Goal: Contribute content: Add original content to the website for others to see

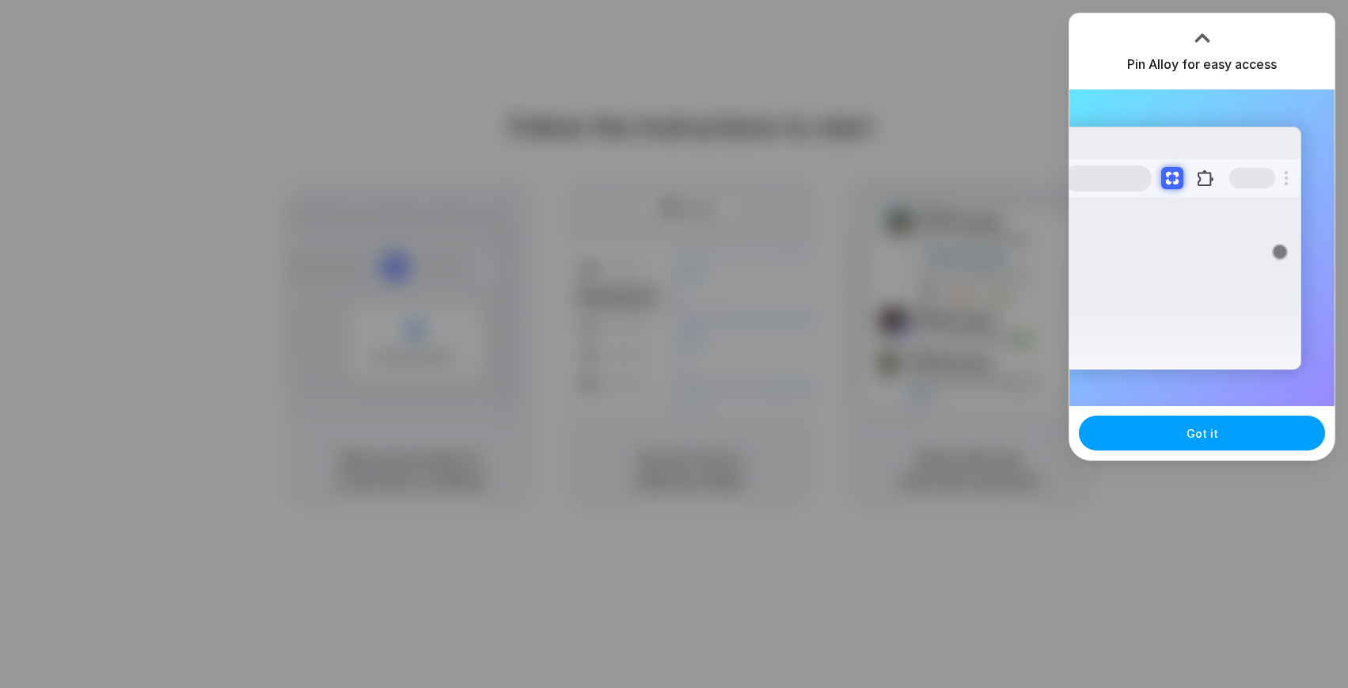
click at [1208, 425] on span "Got it" at bounding box center [1202, 433] width 32 height 17
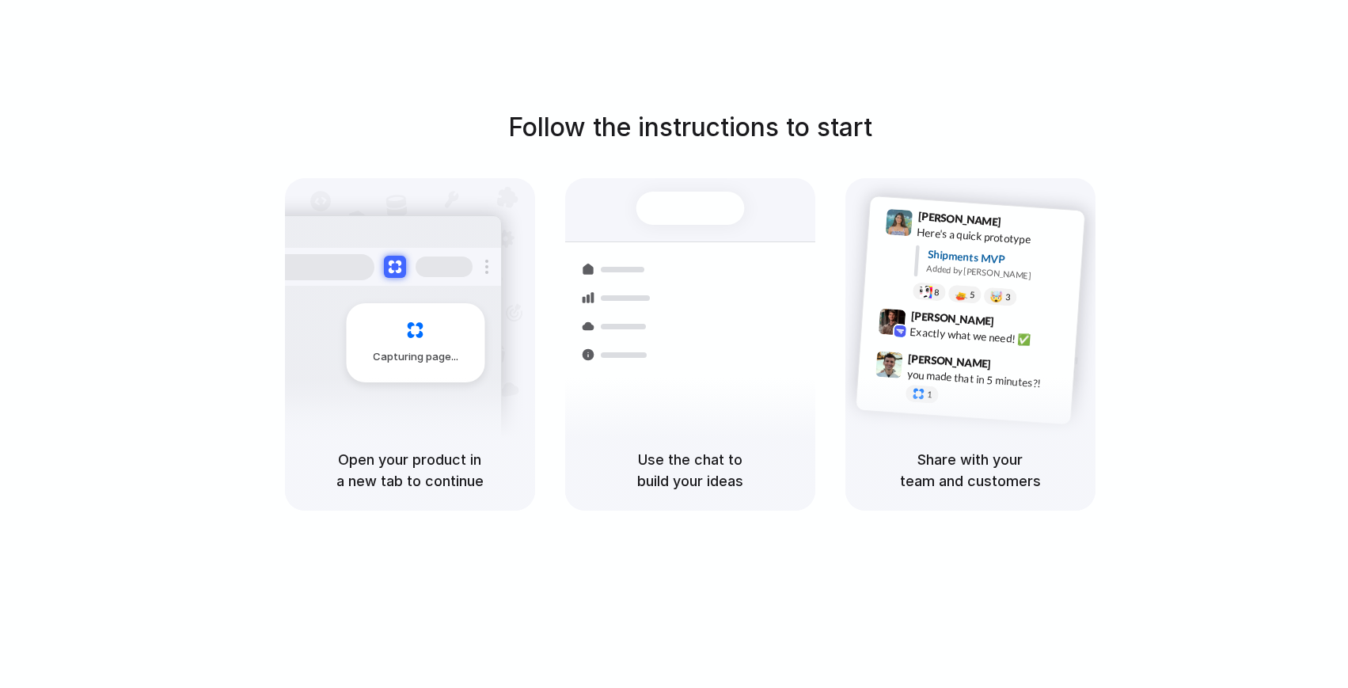
click at [982, 74] on div "Follow the instructions to start Capturing page Open your product in a new tab …" at bounding box center [690, 359] width 1380 height 719
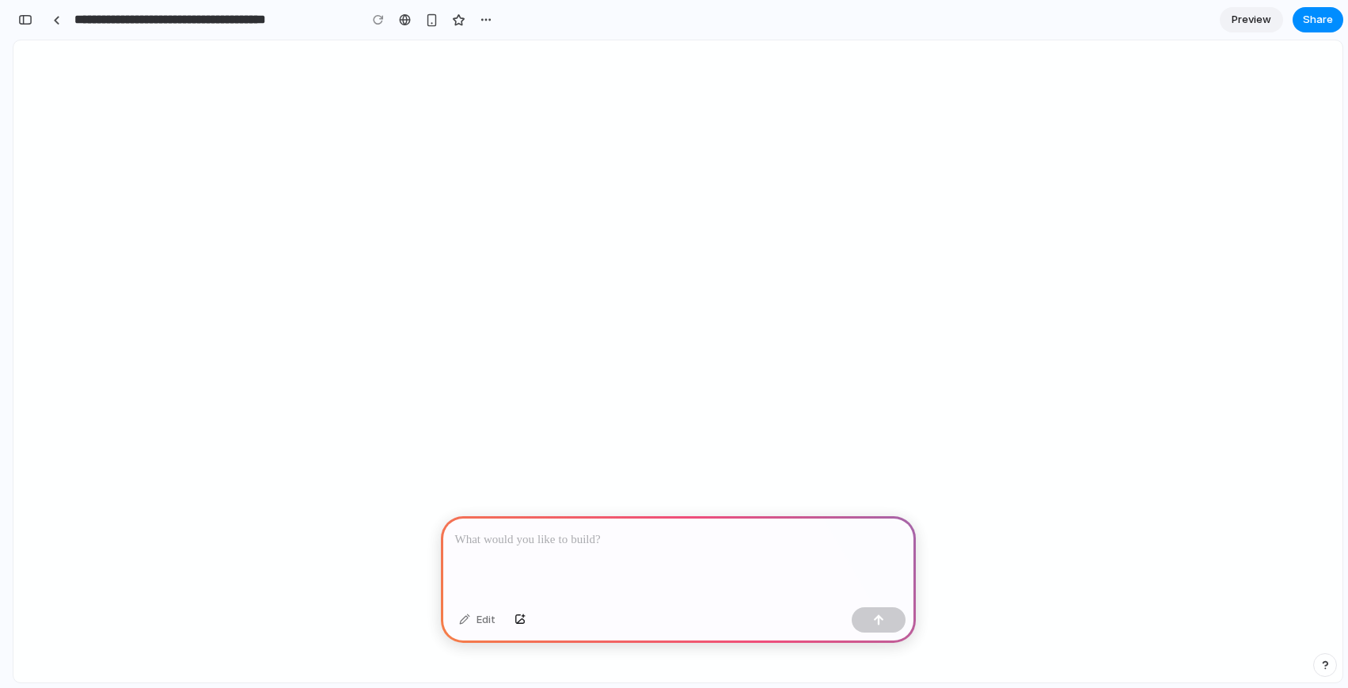
click at [670, 569] on div at bounding box center [678, 558] width 475 height 85
click at [897, 624] on button "button" at bounding box center [879, 619] width 54 height 25
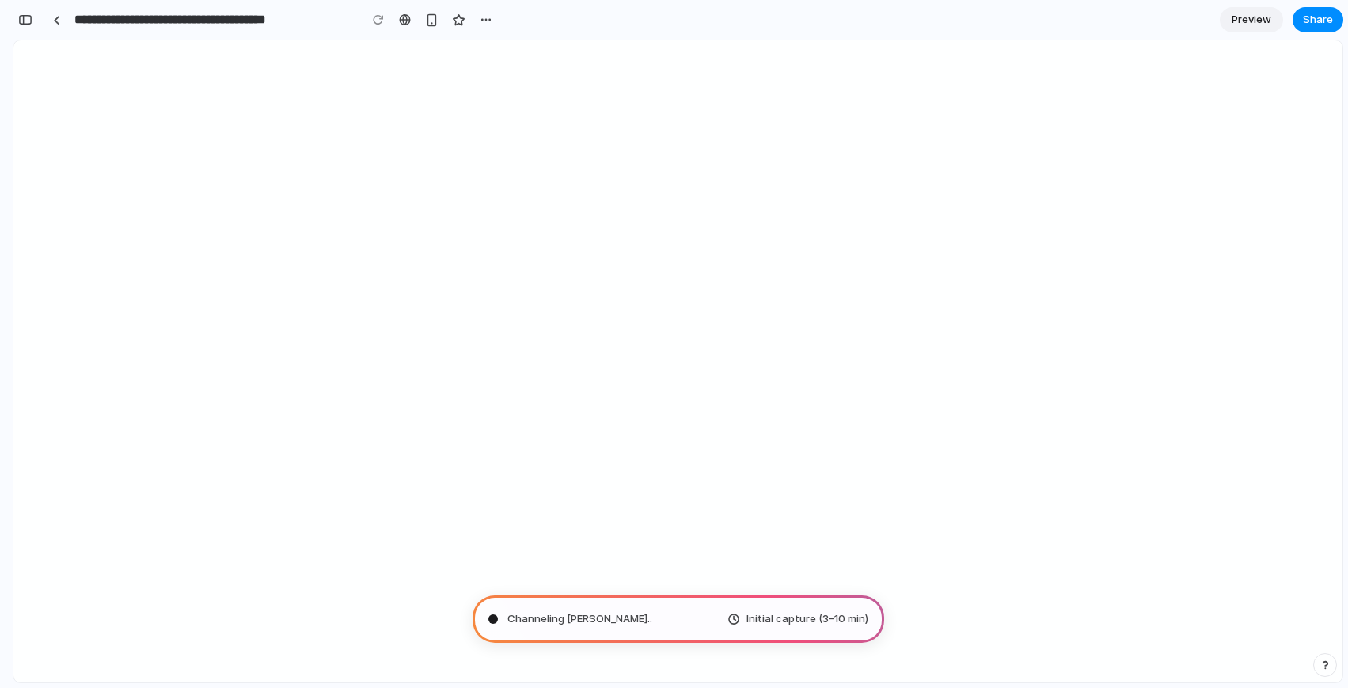
click at [1249, 17] on span "Preview" at bounding box center [1252, 20] width 40 height 16
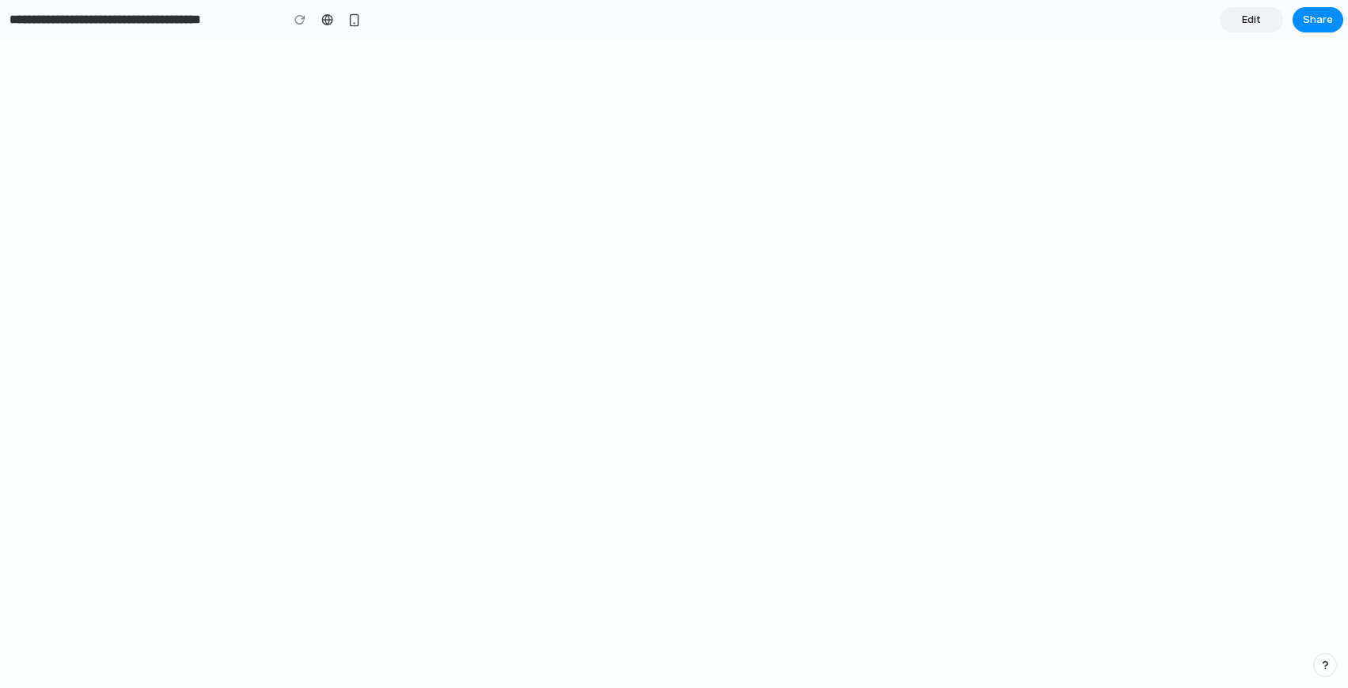
scroll to position [16, 0]
click at [1254, 25] on span "Edit" at bounding box center [1251, 20] width 19 height 16
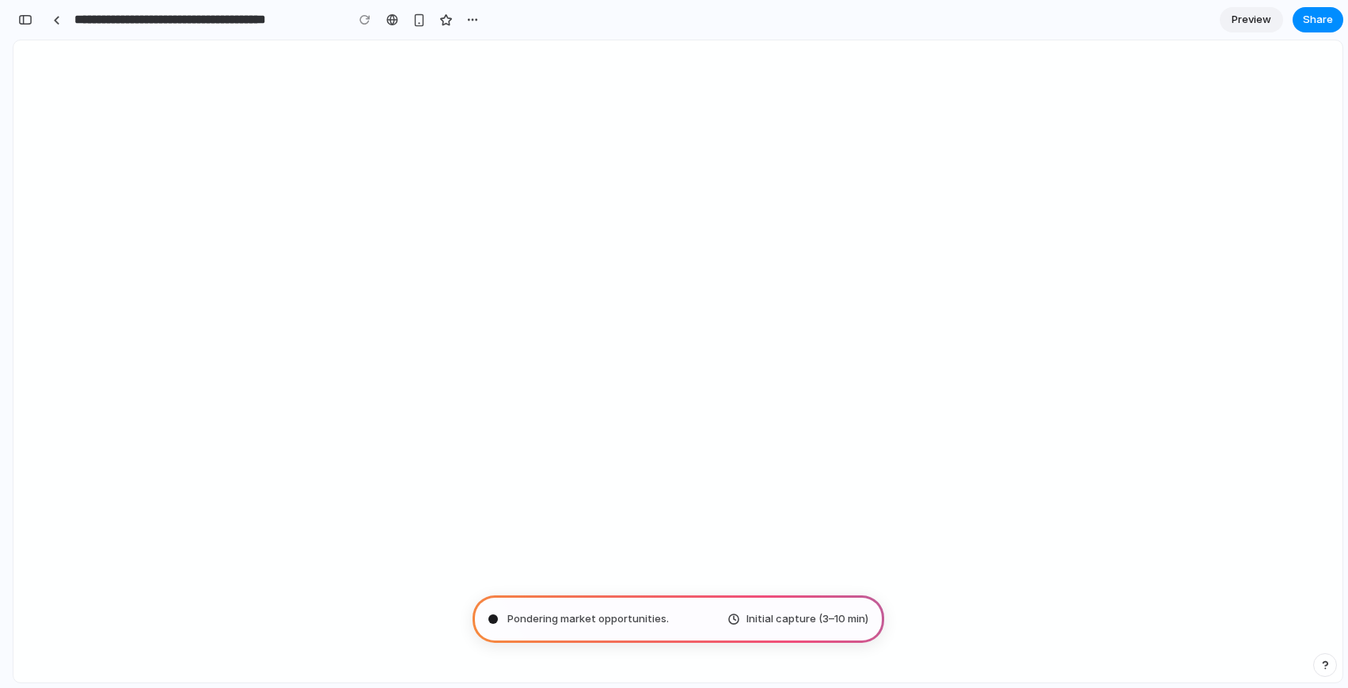
type input "**********"
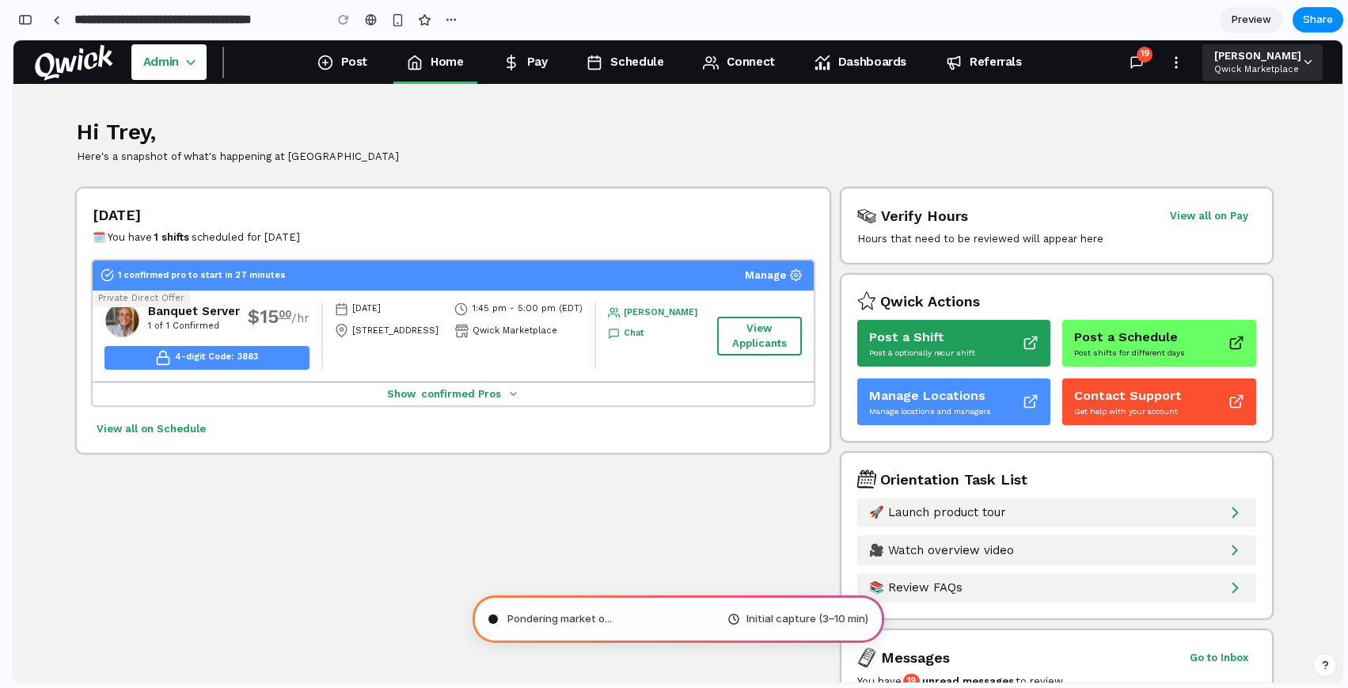
scroll to position [485, 0]
click at [613, 615] on span "Distilling requirement" at bounding box center [560, 619] width 106 height 16
click at [450, 21] on div "button" at bounding box center [451, 19] width 13 height 13
click at [378, 27] on div "Duplicate Delete" at bounding box center [674, 344] width 1348 height 688
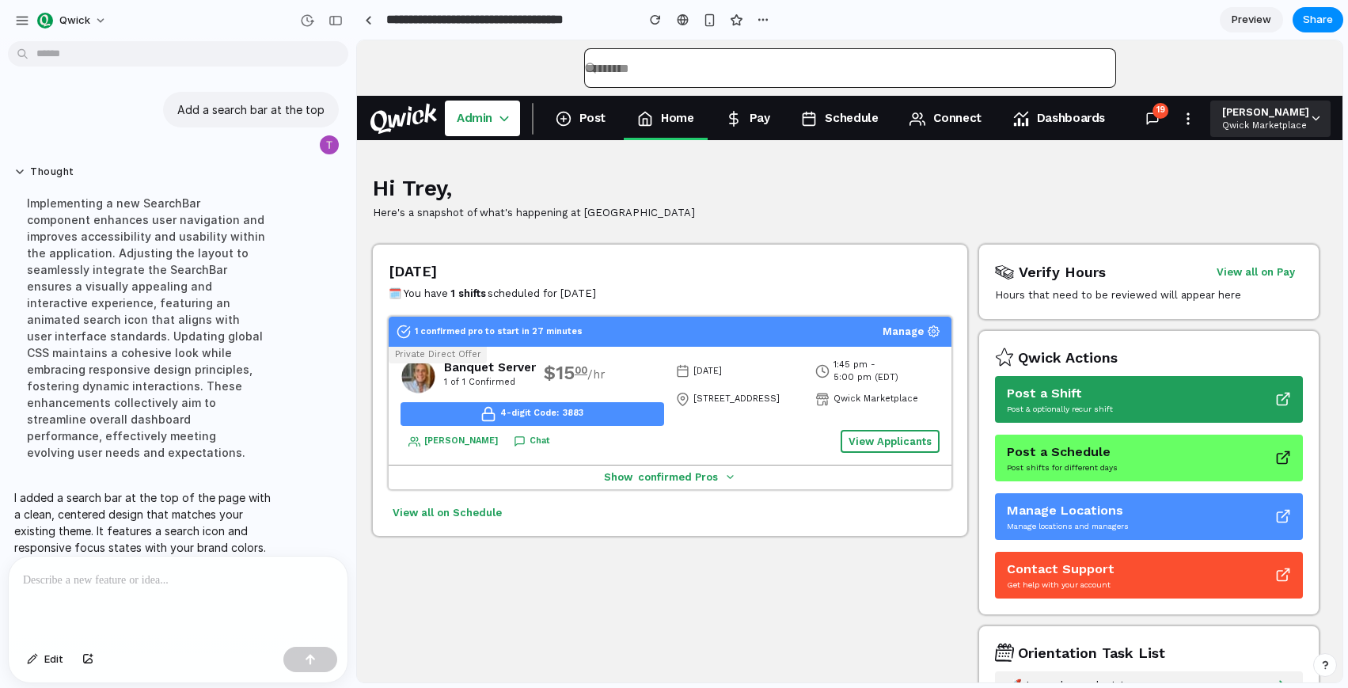
scroll to position [236, 0]
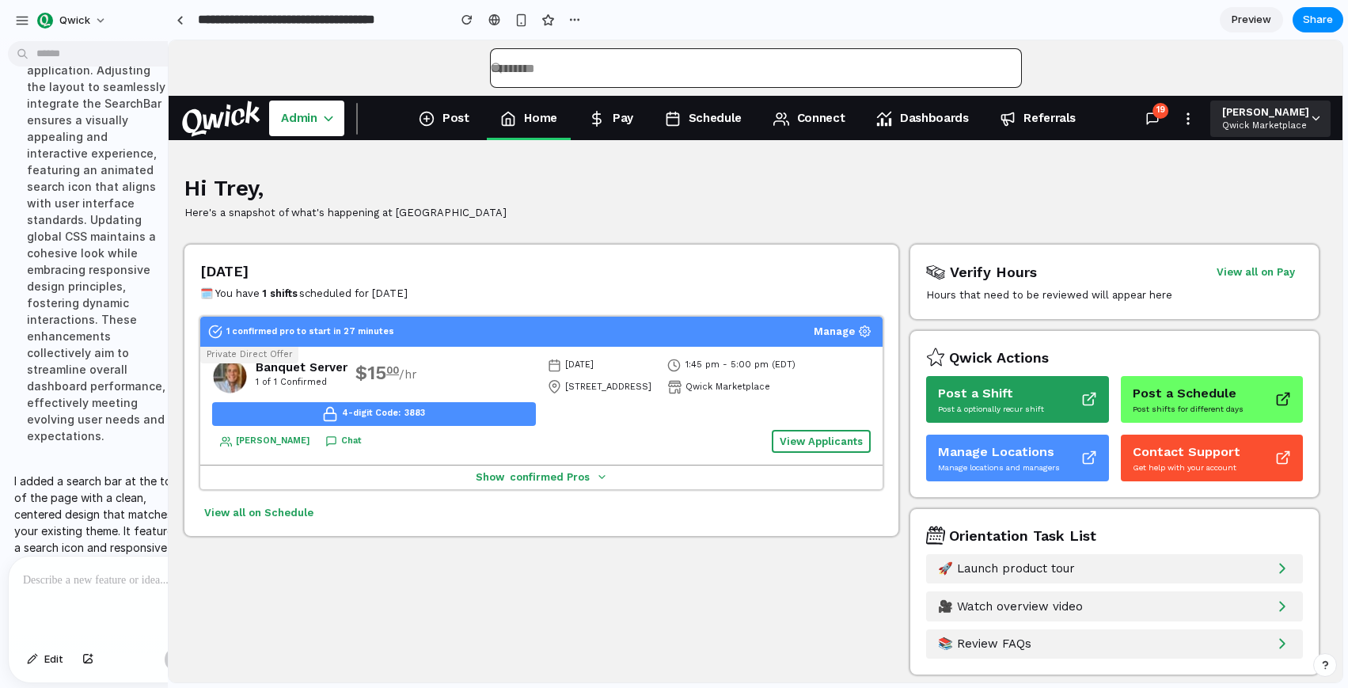
drag, startPoint x: 354, startPoint y: 393, endPoint x: 158, endPoint y: 405, distance: 195.9
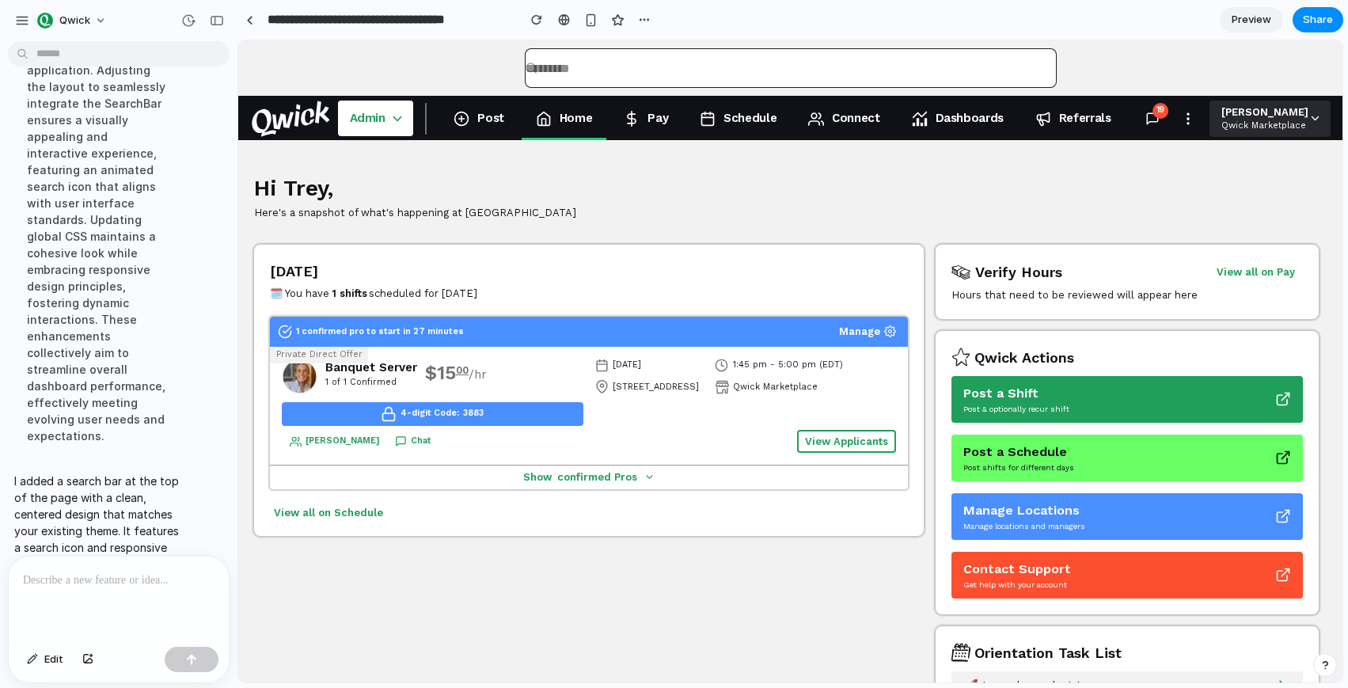
click at [161, 616] on div at bounding box center [119, 598] width 220 height 84
drag, startPoint x: 696, startPoint y: 199, endPoint x: 1016, endPoint y: 201, distance: 319.8
click at [1016, 201] on div at bounding box center [947, 196] width 742 height 32
drag, startPoint x: 537, startPoint y: 19, endPoint x: 268, endPoint y: 46, distance: 270.4
click at [537, 19] on div "button" at bounding box center [536, 19] width 11 height 11
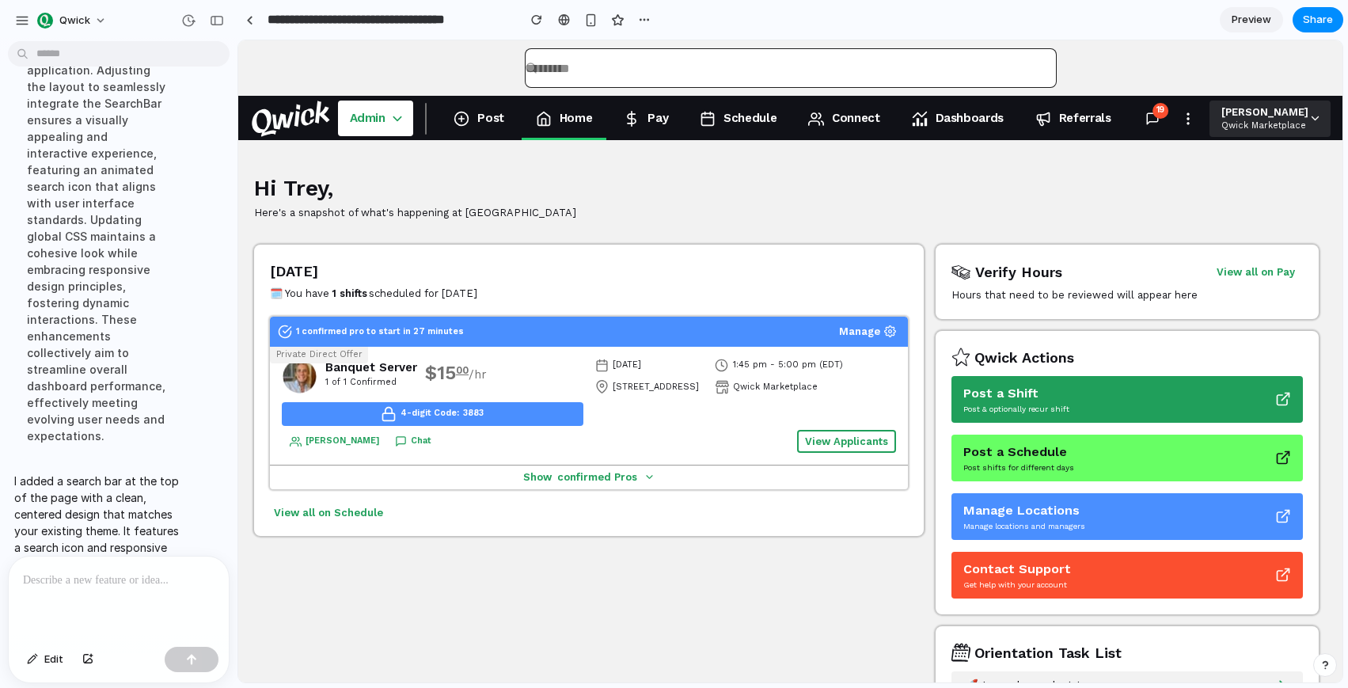
scroll to position [0, 0]
click at [502, 227] on div "Hi Trey, Here's a snapshot of what's happening at [GEOGRAPHIC_DATA]" at bounding box center [786, 200] width 1065 height 89
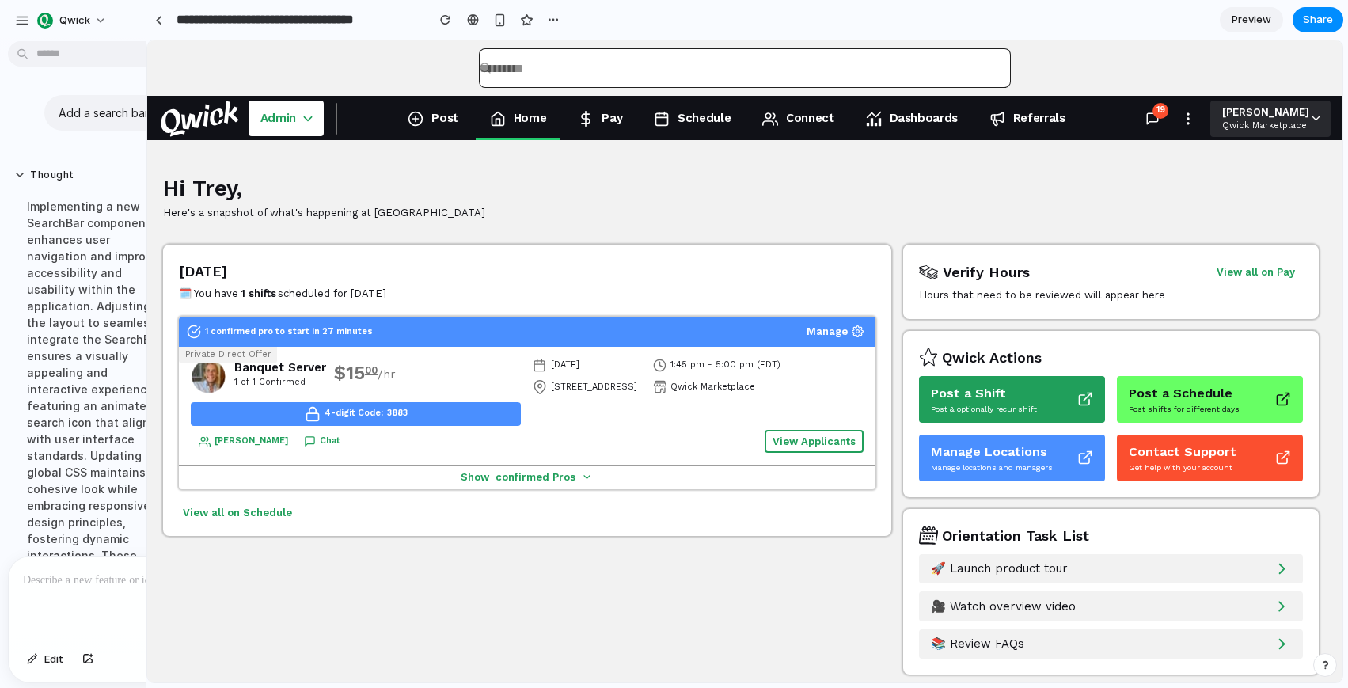
drag, startPoint x: 235, startPoint y: 287, endPoint x: 146, endPoint y: 321, distance: 95.7
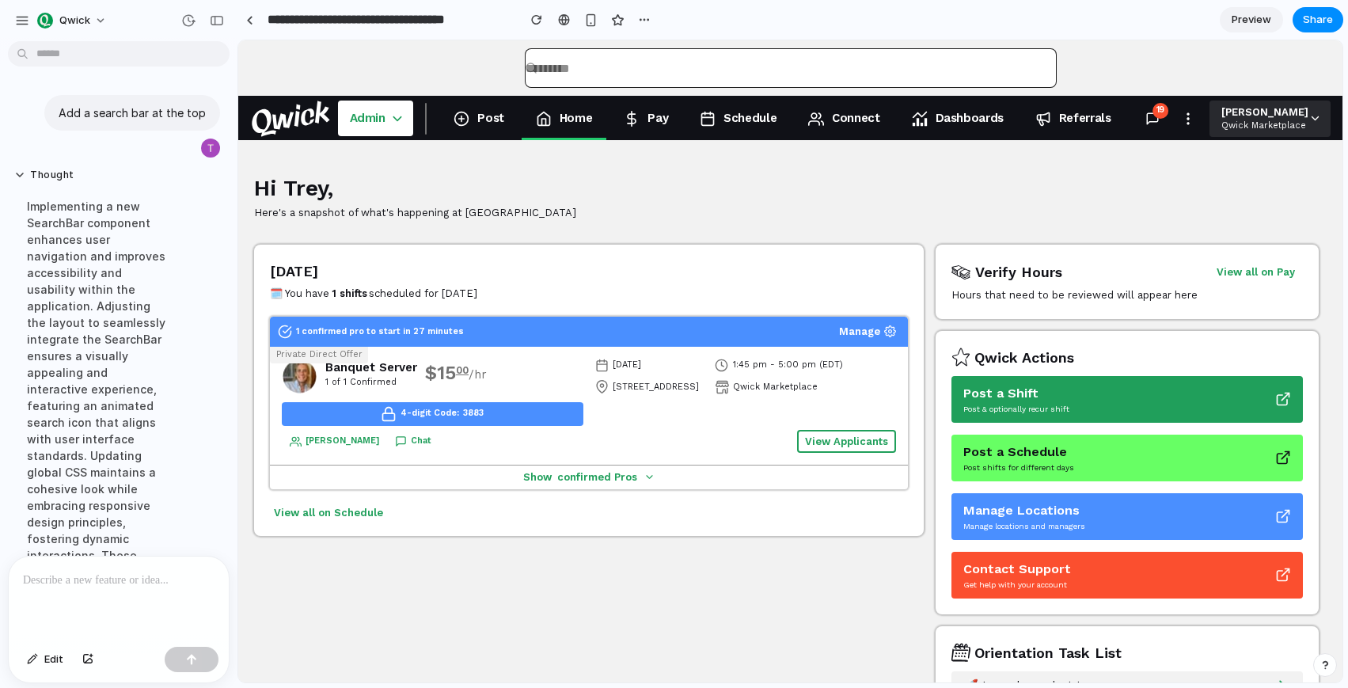
scroll to position [236, 0]
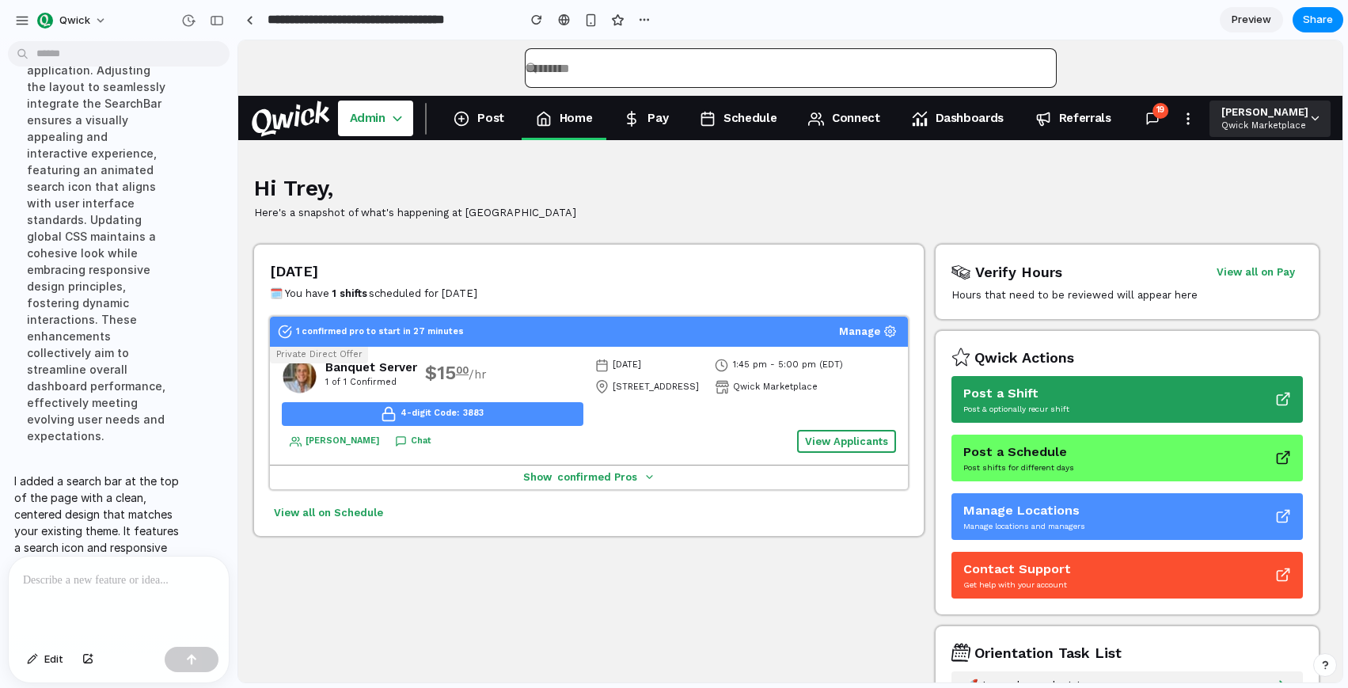
click at [93, 582] on p at bounding box center [119, 580] width 192 height 19
click at [198, 655] on button "button" at bounding box center [192, 659] width 54 height 25
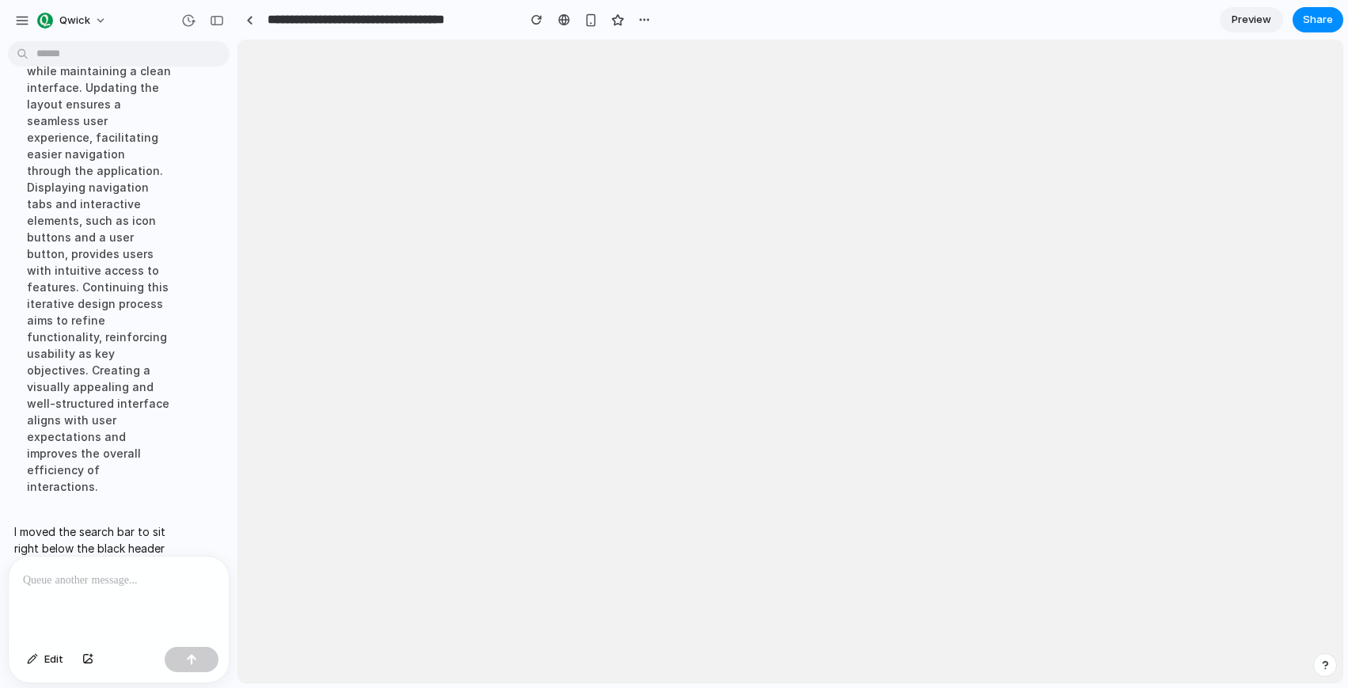
scroll to position [0, 0]
